Goal: Task Accomplishment & Management: Manage account settings

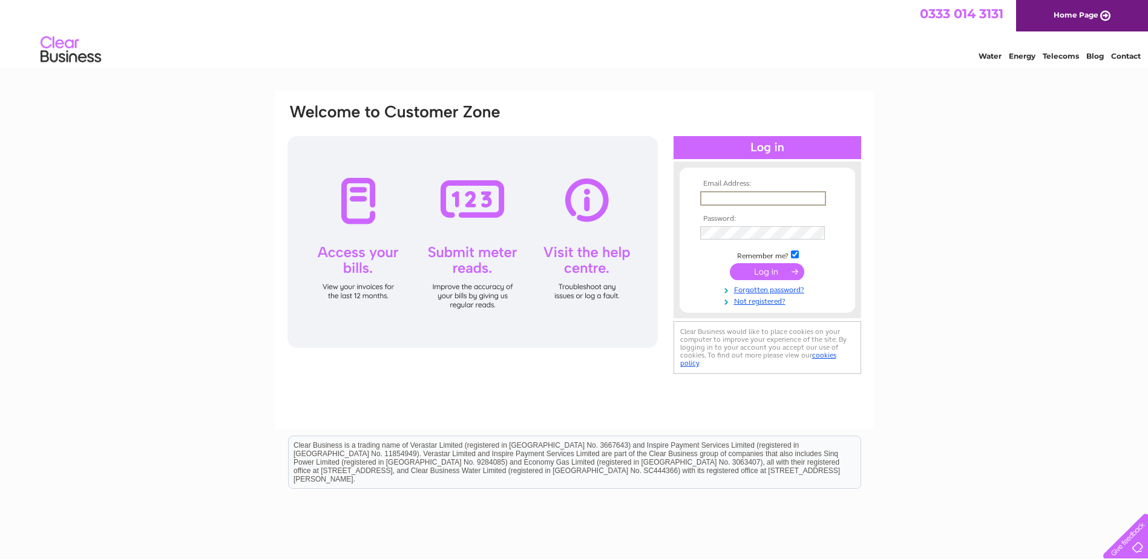
click at [764, 194] on input "text" at bounding box center [763, 198] width 126 height 15
type input "la@longdencook.com"
click at [757, 267] on input "submit" at bounding box center [767, 271] width 74 height 17
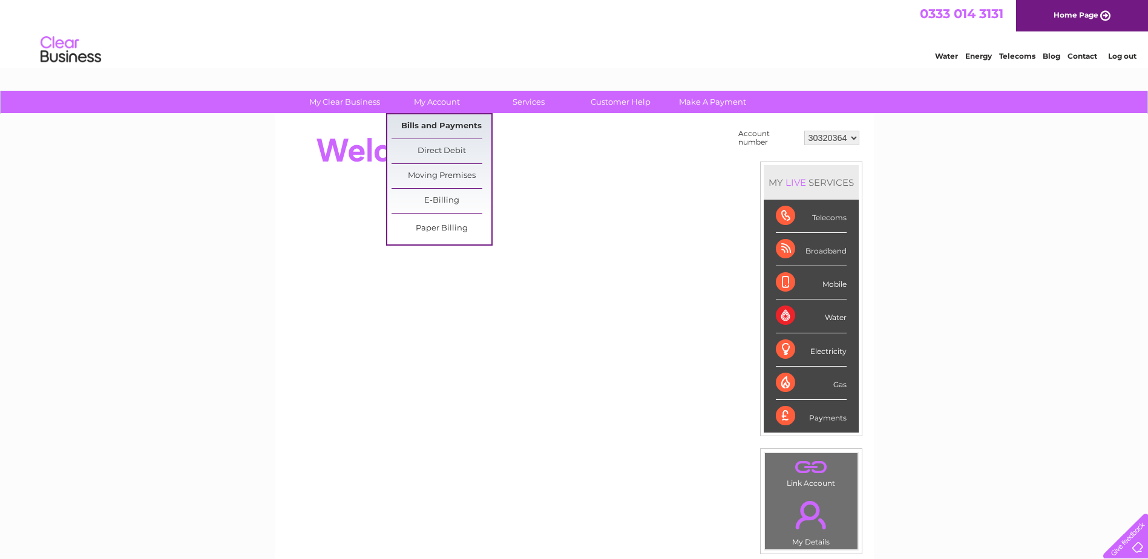
click at [432, 124] on link "Bills and Payments" at bounding box center [442, 126] width 100 height 24
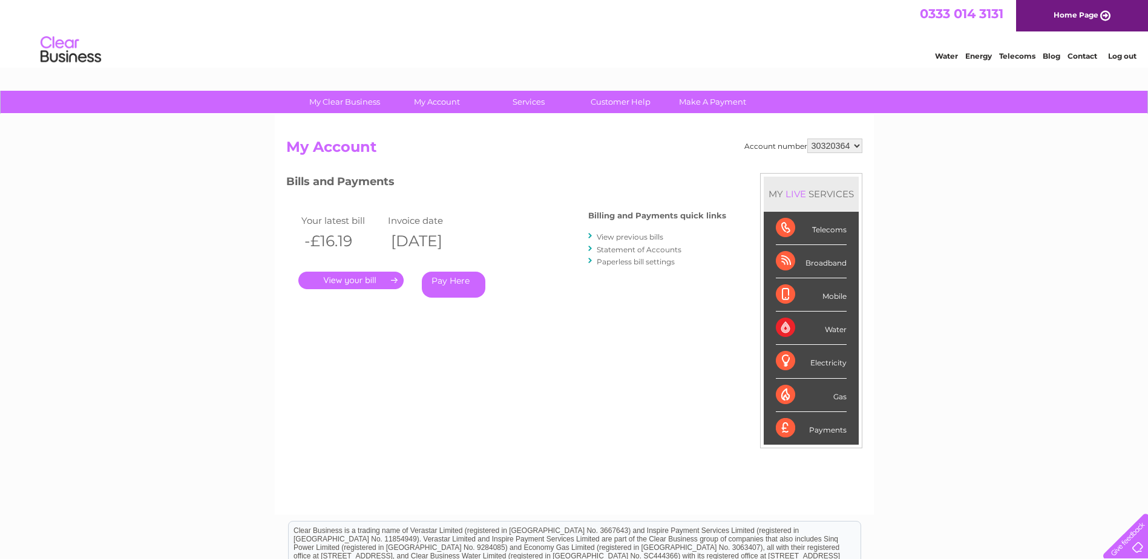
click at [629, 248] on link "Statement of Accounts" at bounding box center [639, 249] width 85 height 9
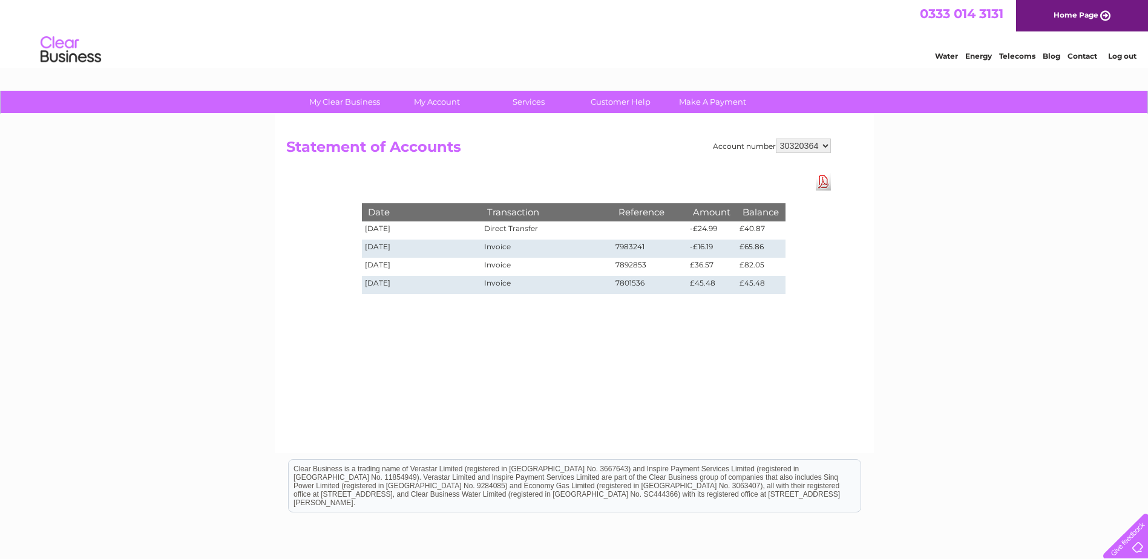
click at [618, 148] on h2 "Statement of Accounts" at bounding box center [558, 150] width 545 height 23
click at [1123, 52] on link "Log out" at bounding box center [1122, 55] width 28 height 9
